Goal: Task Accomplishment & Management: Use online tool/utility

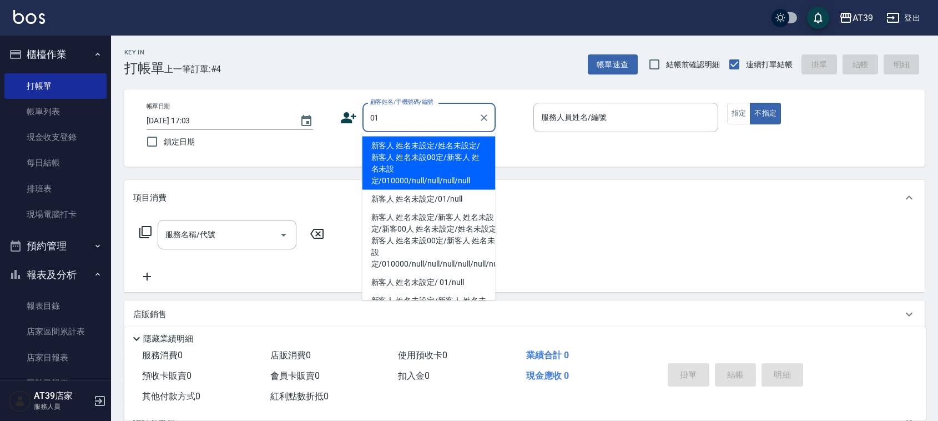
type input "新客人 姓名未設定/姓名未設定/新客人 姓名未設00定/新客人 姓名未設定/010000/null/null/null/null"
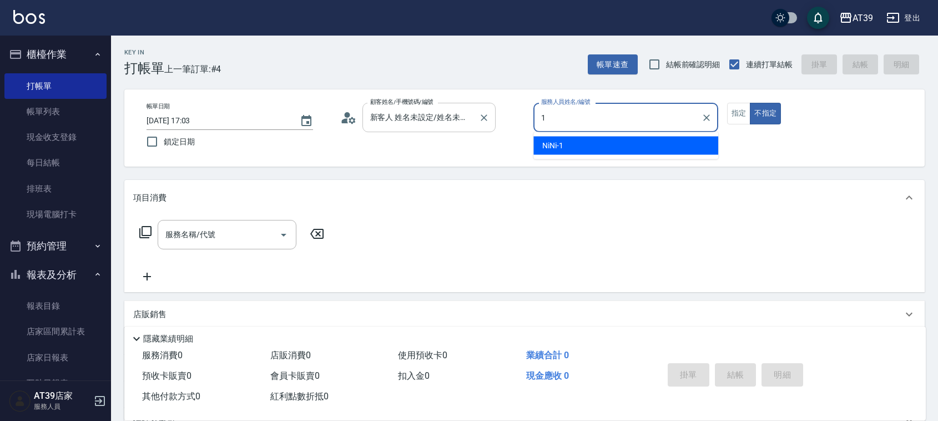
type input "1"
type button "false"
type input "NiNi-1"
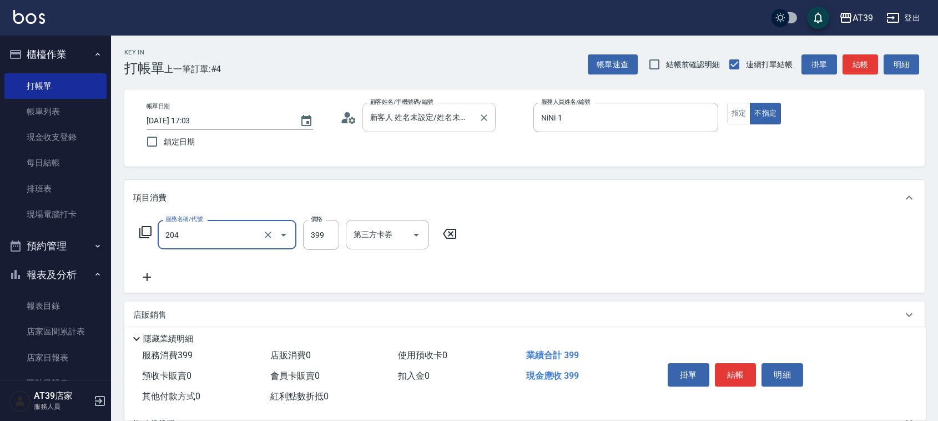
type input "A級洗+剪(204)"
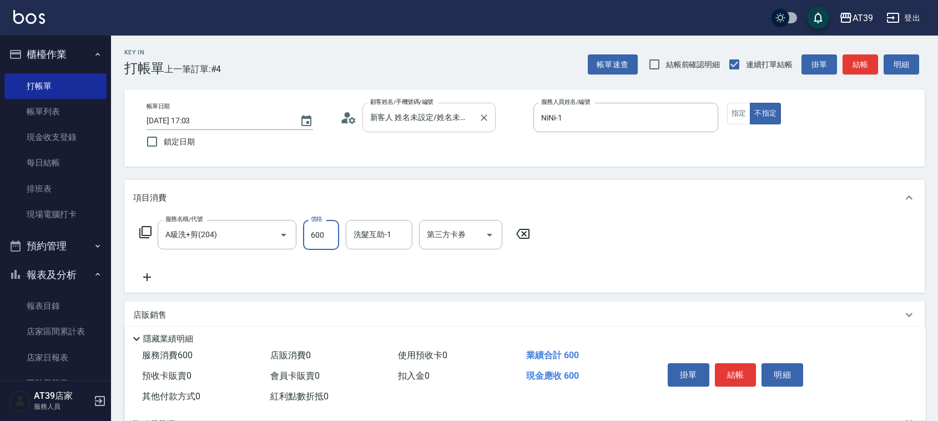
type input "600"
type input "芊芊-27"
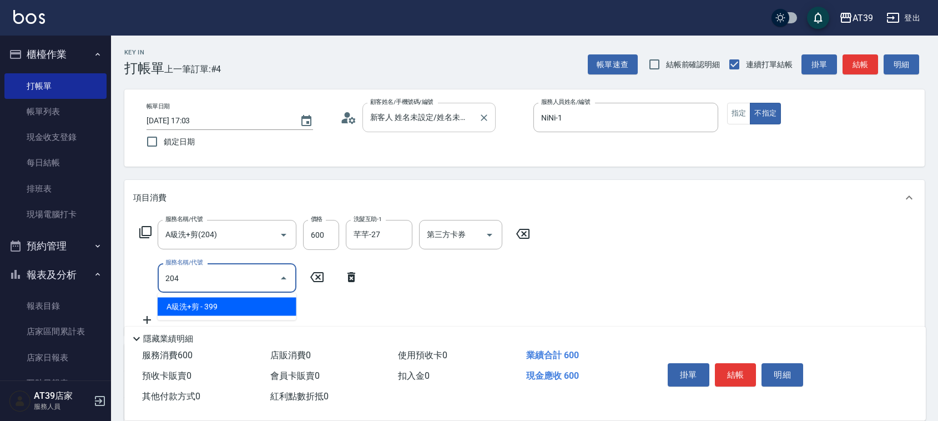
type input "A級洗+剪(204)"
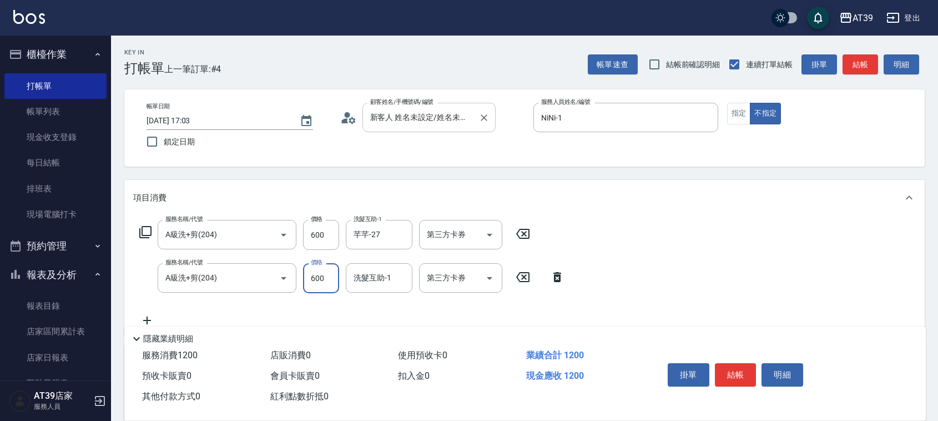
type input "600"
type input "饅頭-87"
drag, startPoint x: 746, startPoint y: 109, endPoint x: 784, endPoint y: 78, distance: 48.5
click at [746, 108] on button "指定" at bounding box center [739, 114] width 24 height 22
click at [870, 63] on button "結帳" at bounding box center [860, 64] width 36 height 21
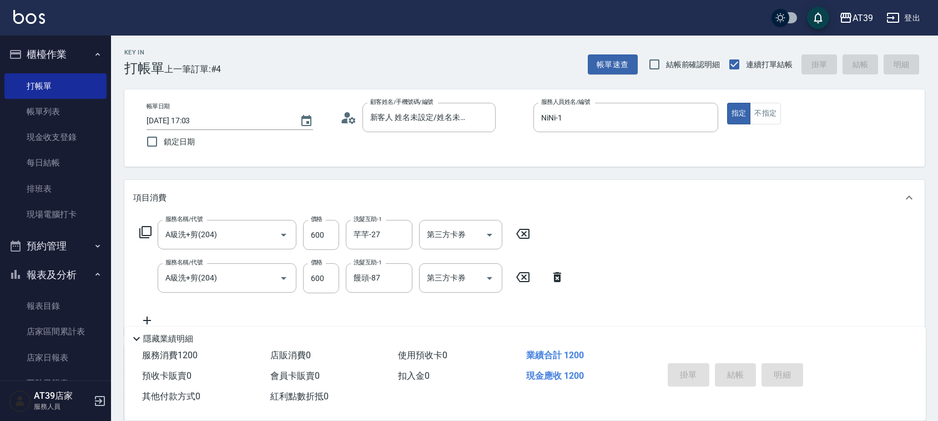
type input "[DATE] 18:46"
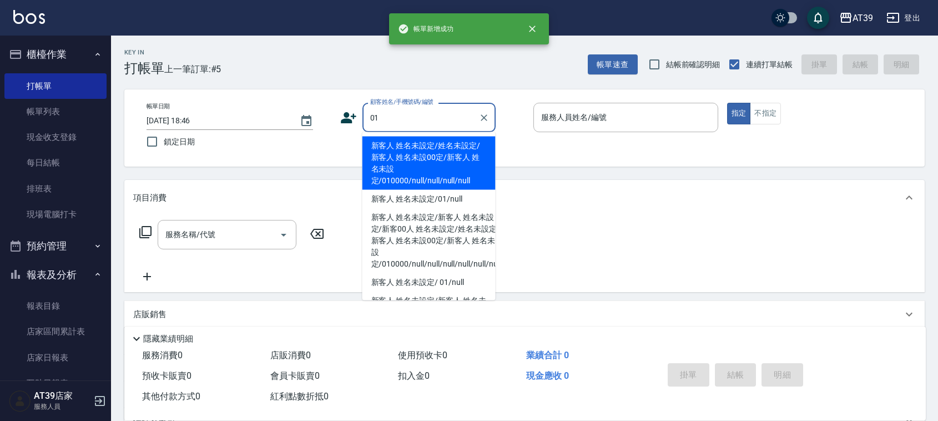
type input "新客人 姓名未設定/姓名未設定/新客人 姓名未設00定/新客人 姓名未設定/010000/null/null/null/null"
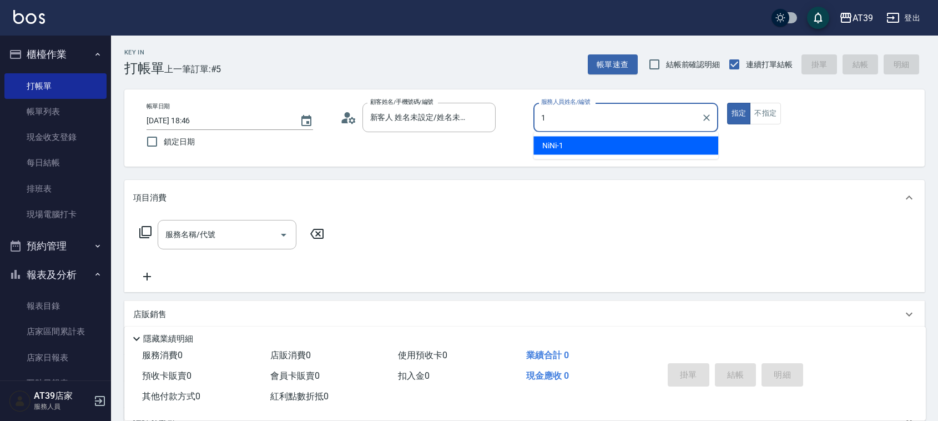
type input "NiNi-1"
type button "true"
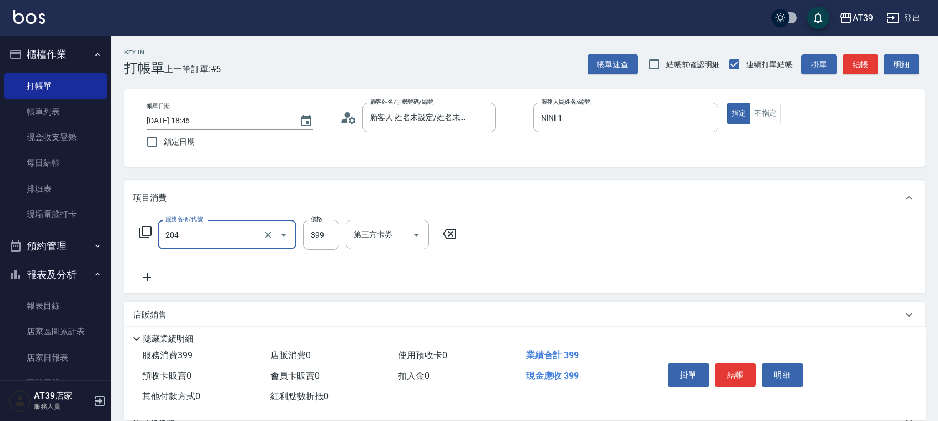
type input "A級洗+剪(204)"
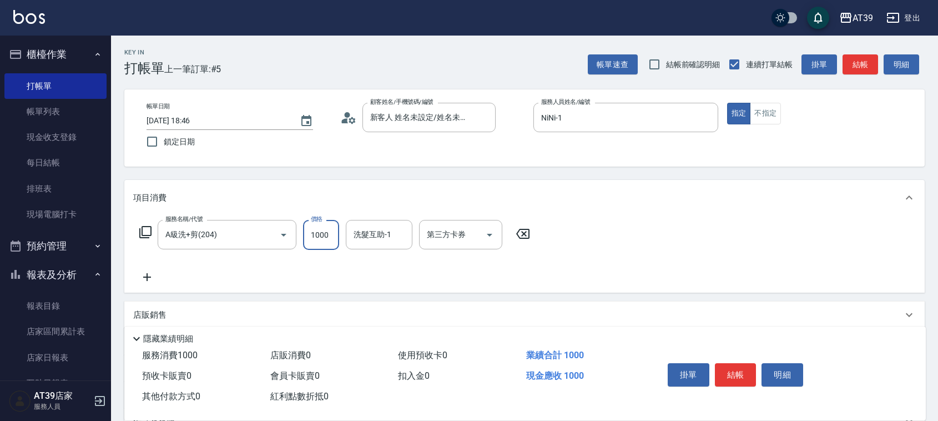
type input "1000"
type input "芊芊-27"
click at [867, 63] on button "結帳" at bounding box center [860, 64] width 36 height 21
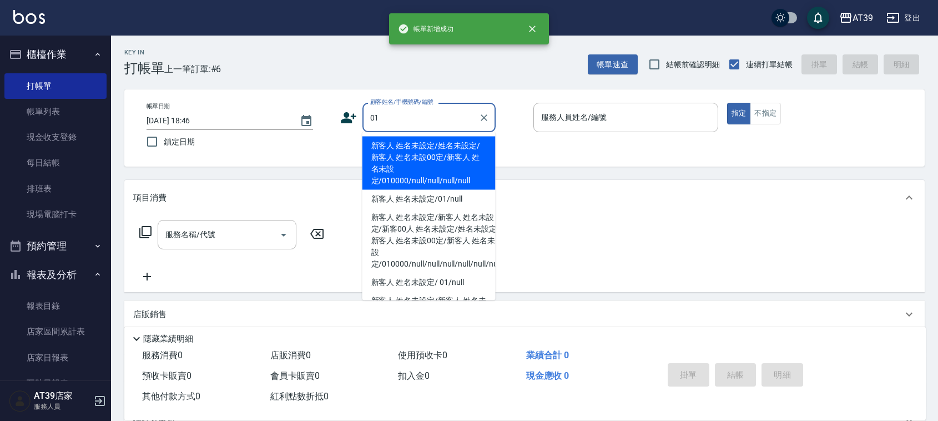
type input "新客人 姓名未設定/姓名未設定/新客人 姓名未設00定/新客人 姓名未設定/010000/null/null/null/null"
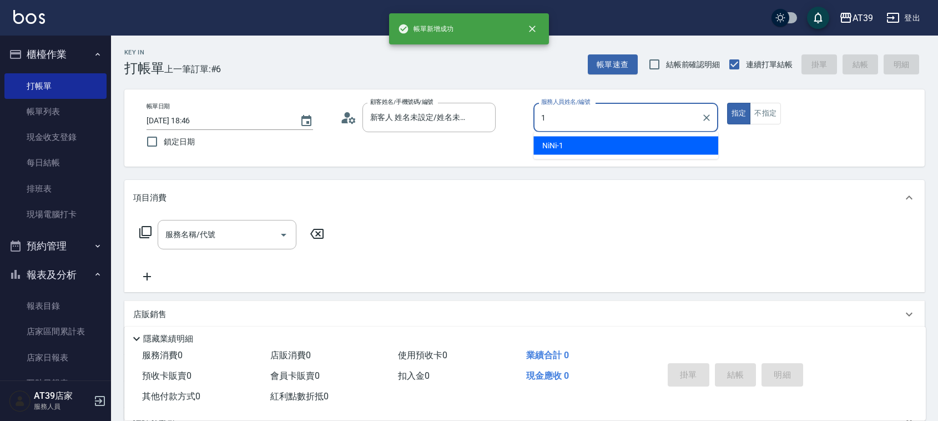
type input "NiNi-1"
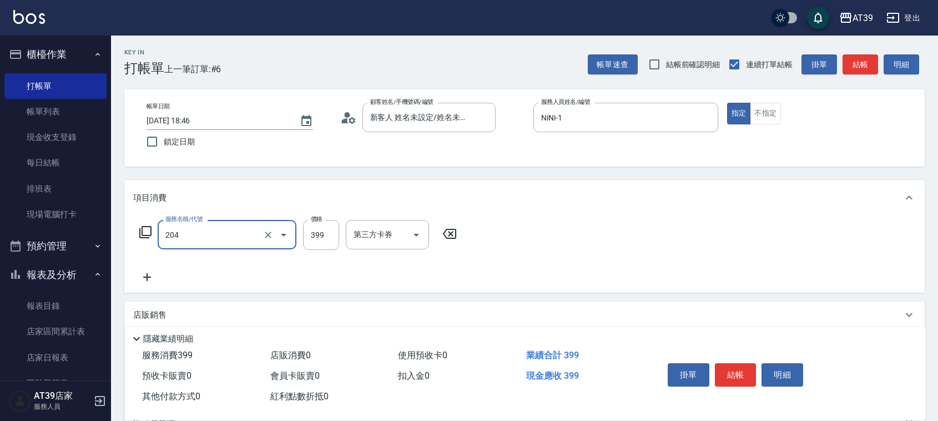
type input "A級洗+剪(204)"
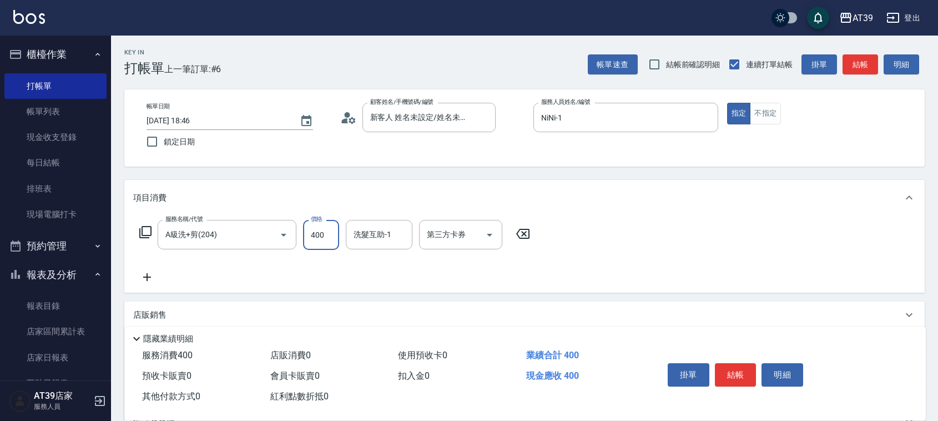
type input "400"
type input "芊芊-27"
drag, startPoint x: 776, startPoint y: 120, endPoint x: 801, endPoint y: 101, distance: 31.6
click at [776, 120] on button "不指定" at bounding box center [765, 114] width 31 height 22
click at [852, 70] on button "結帳" at bounding box center [860, 64] width 36 height 21
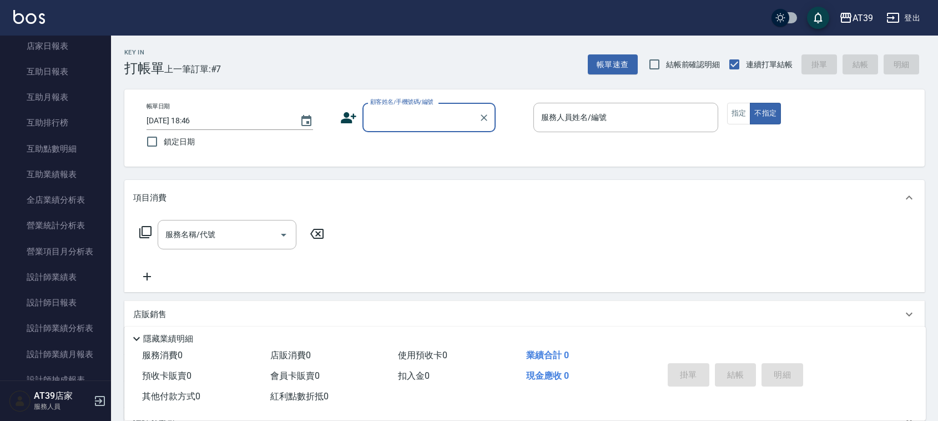
scroll to position [344, 0]
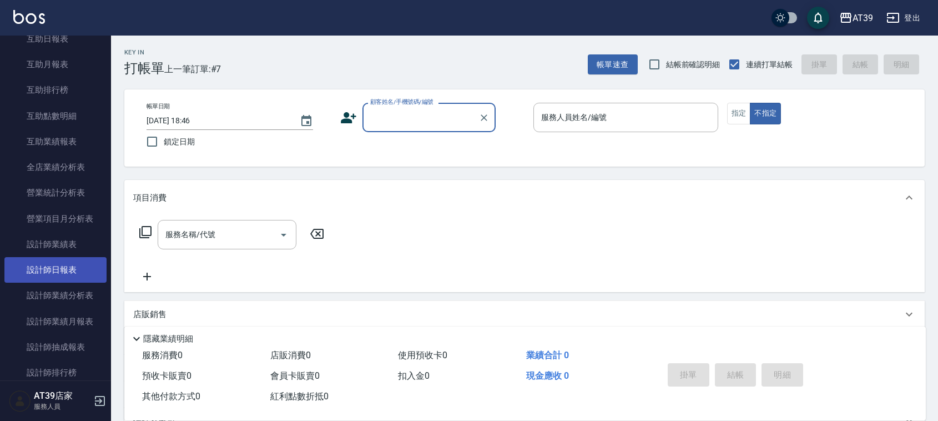
click at [78, 268] on link "設計師日報表" at bounding box center [55, 270] width 102 height 26
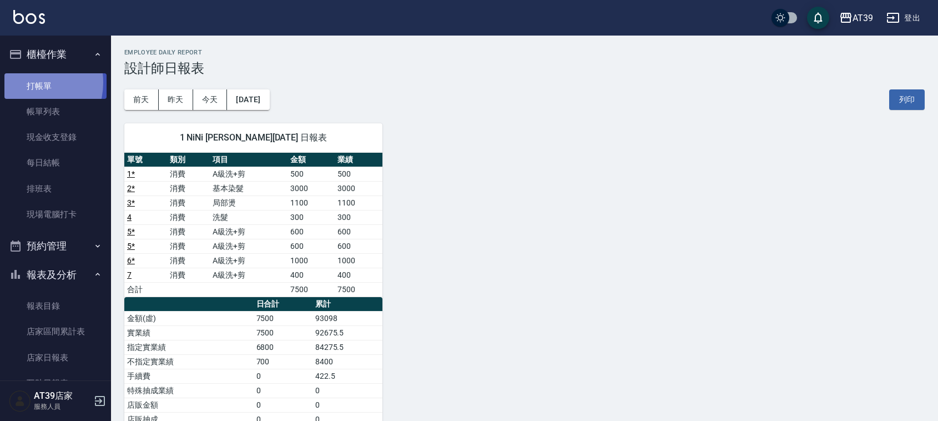
click at [29, 82] on link "打帳單" at bounding box center [55, 86] width 102 height 26
